Goal: Task Accomplishment & Management: Use online tool/utility

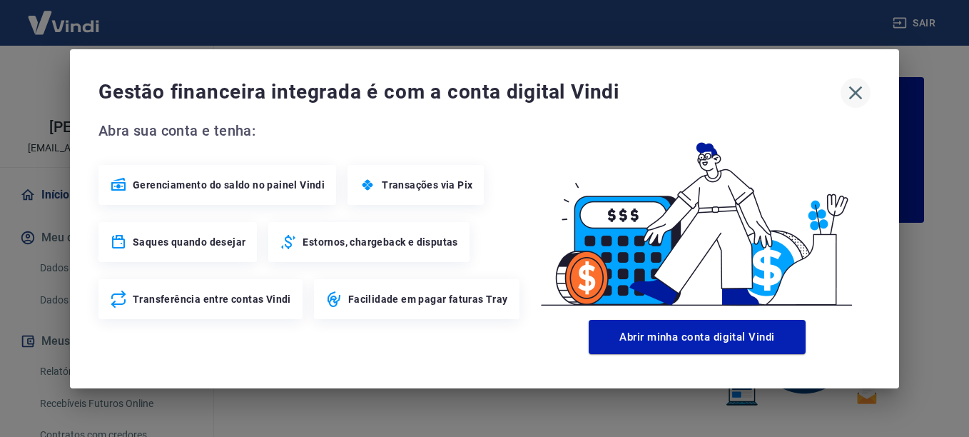
click at [859, 94] on icon "button" at bounding box center [855, 92] width 23 height 23
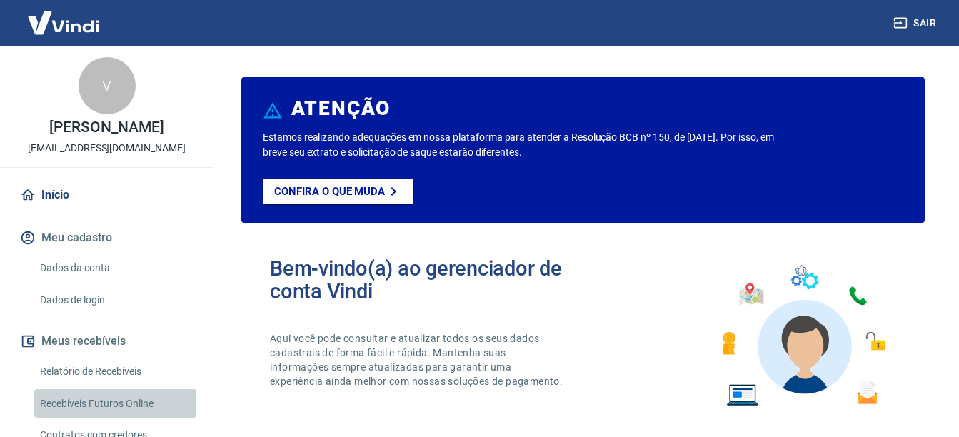
click at [121, 403] on link "Recebíveis Futuros Online" at bounding box center [115, 403] width 162 height 29
